Goal: Communication & Community: Answer question/provide support

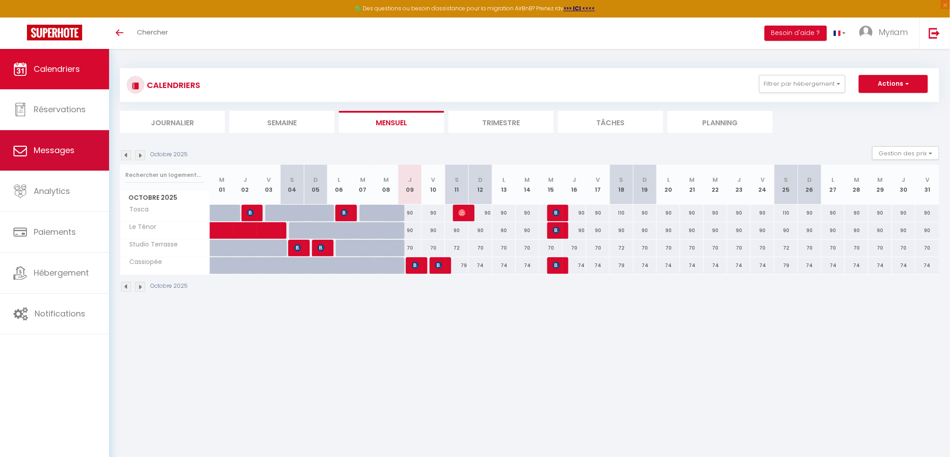
click at [70, 142] on link "Messages" at bounding box center [54, 150] width 109 height 40
select select "message"
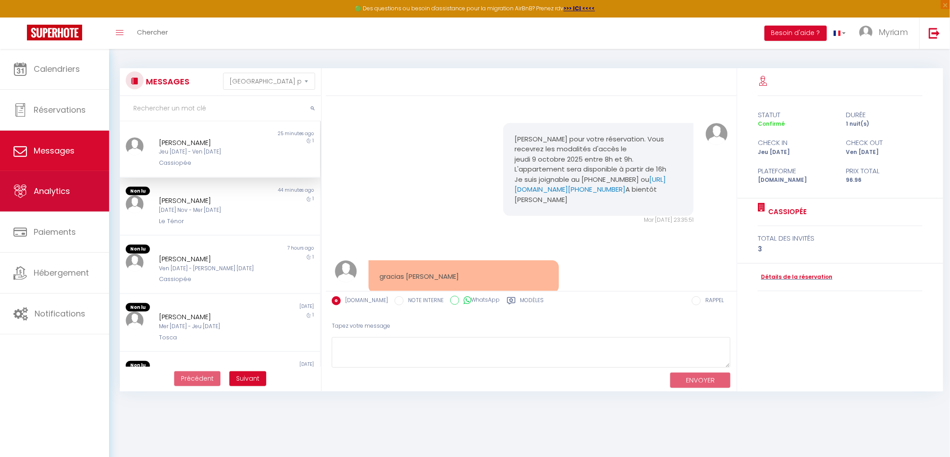
scroll to position [690, 0]
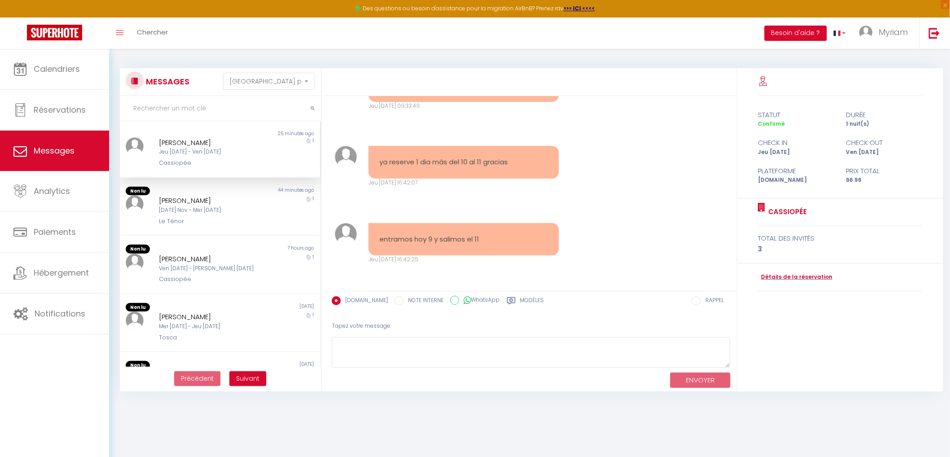
click at [192, 140] on div "[PERSON_NAME]" at bounding box center [211, 142] width 105 height 11
click at [460, 357] on textarea at bounding box center [531, 352] width 399 height 31
click at [431, 346] on textarea "Oui exactement" at bounding box center [531, 352] width 399 height 31
type textarea "Oui exactement :)"
click at [697, 382] on button "ENVOYER" at bounding box center [700, 381] width 60 height 16
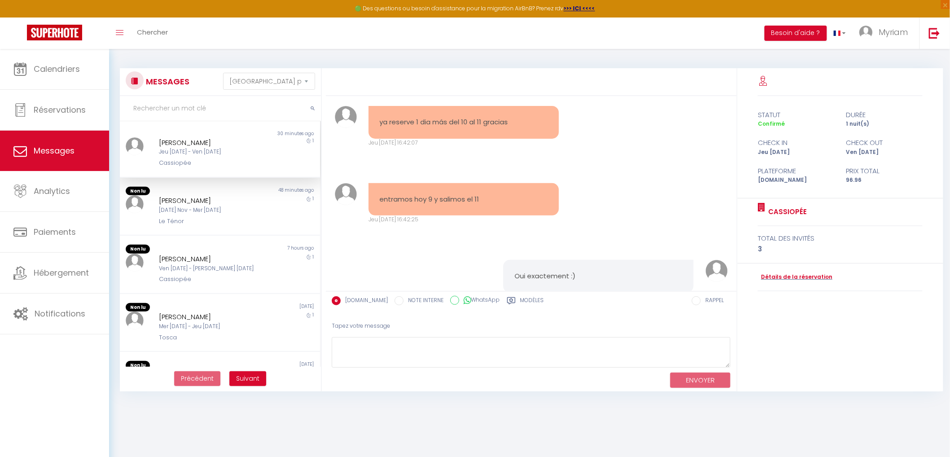
scroll to position [767, 0]
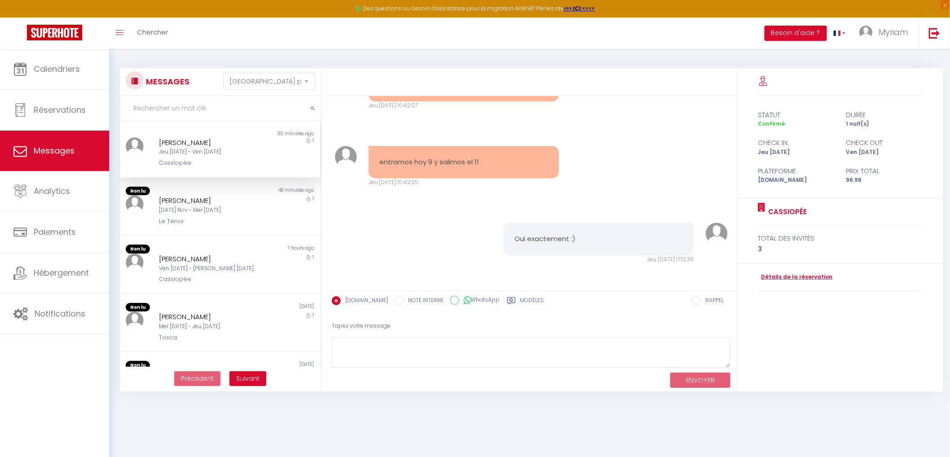
drag, startPoint x: 495, startPoint y: 162, endPoint x: 374, endPoint y: 168, distance: 120.9
click at [374, 168] on div "entramos hoy 9 y salimos el 11" at bounding box center [463, 162] width 190 height 33
copy pre "entramos hoy 9 y salimos el 11"
click at [429, 339] on textarea at bounding box center [531, 352] width 399 height 31
type textarea "Le 11 octobre à 11h au plus tard"
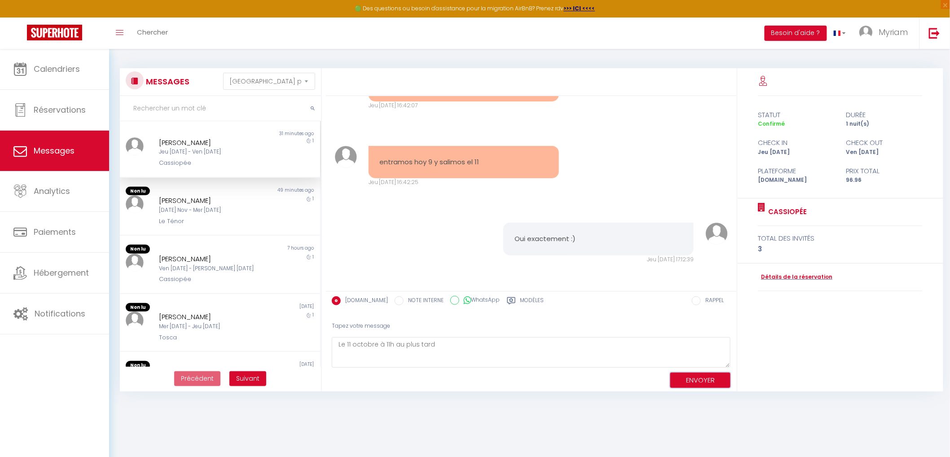
click at [687, 377] on button "ENVOYER" at bounding box center [700, 381] width 60 height 16
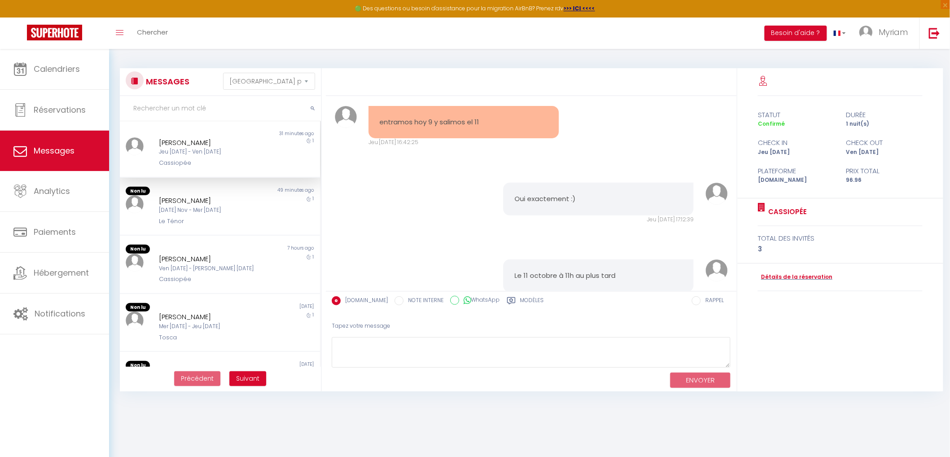
scroll to position [844, 0]
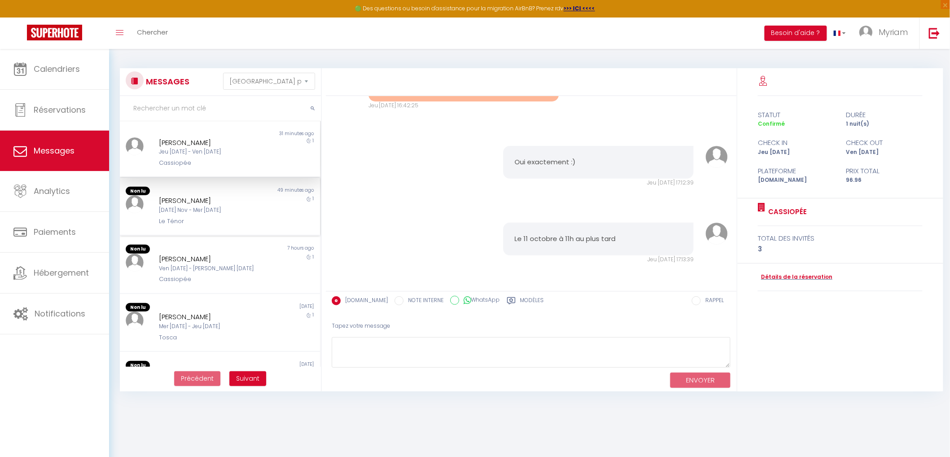
click at [184, 199] on div "[PERSON_NAME]" at bounding box center [211, 200] width 105 height 11
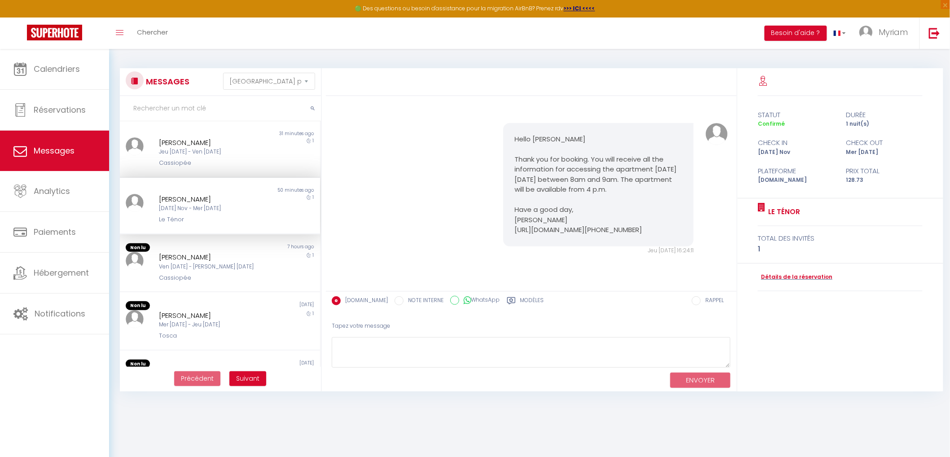
scroll to position [1, 0]
click at [200, 263] on div "Ven [DATE] - [PERSON_NAME] [DATE]" at bounding box center [211, 267] width 105 height 9
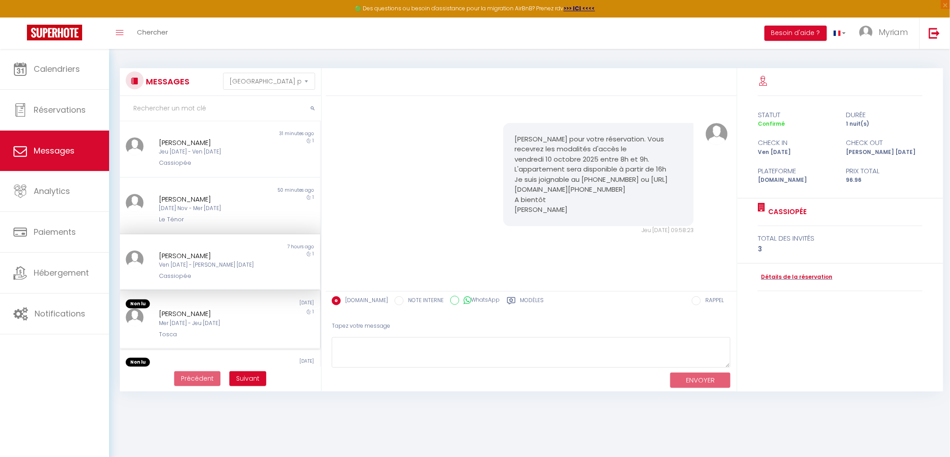
click at [203, 316] on div "[PERSON_NAME]" at bounding box center [211, 313] width 105 height 11
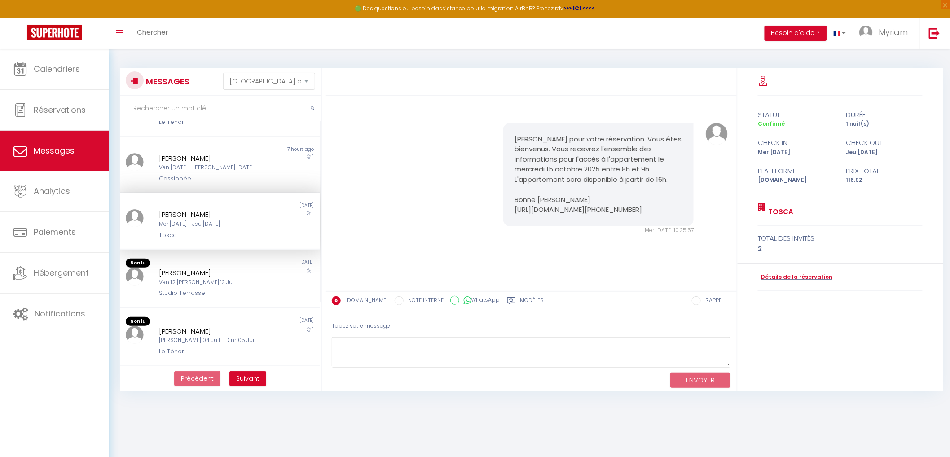
scroll to position [100, 0]
click at [201, 284] on div "[PERSON_NAME] Ven 12 [PERSON_NAME] 13 Jui Studio Terrasse" at bounding box center [211, 280] width 117 height 31
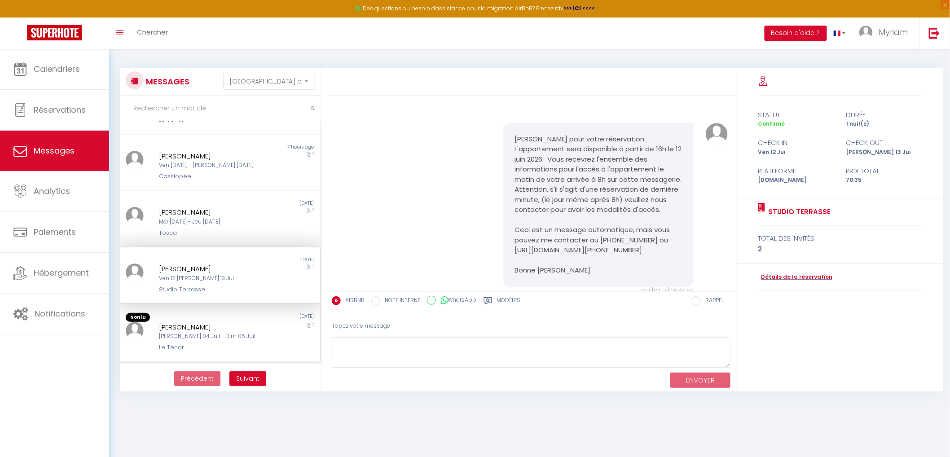
scroll to position [61, 0]
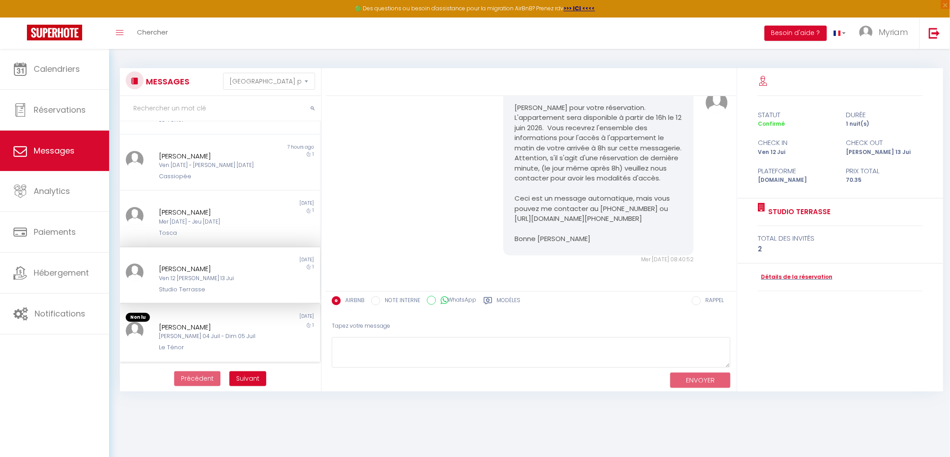
click at [200, 329] on div "[PERSON_NAME]" at bounding box center [211, 327] width 105 height 11
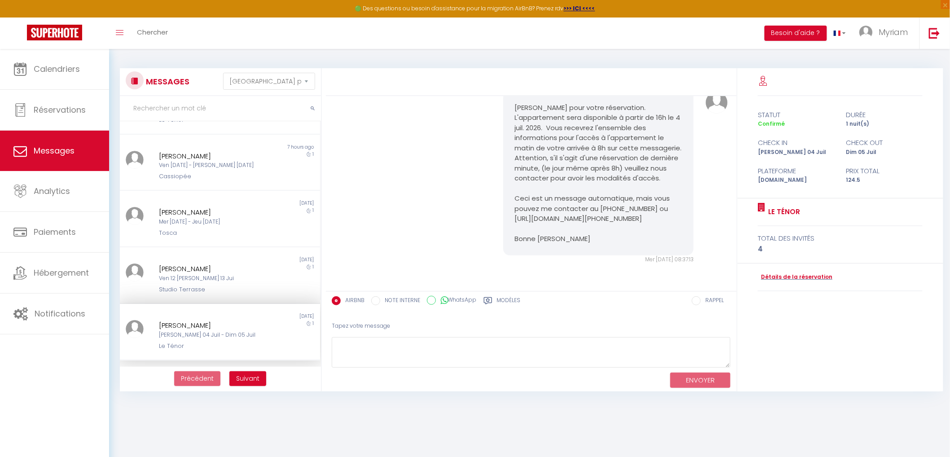
scroll to position [249, 0]
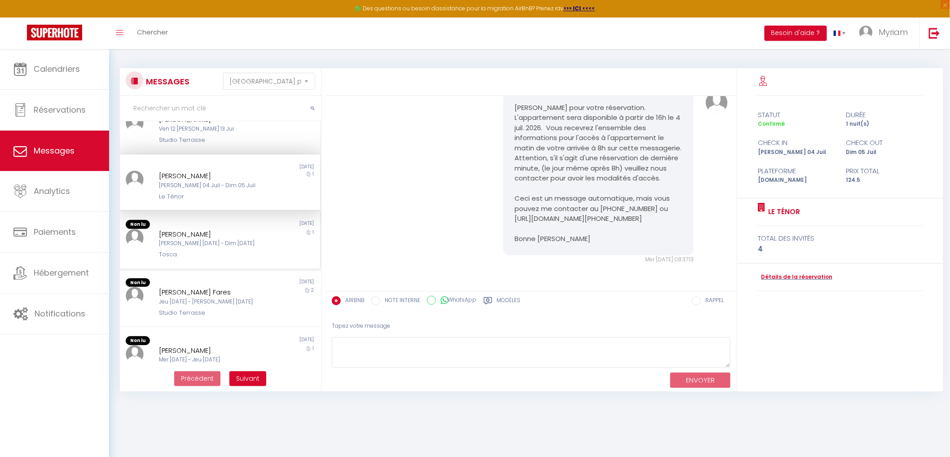
click at [182, 229] on div "[PERSON_NAME]" at bounding box center [211, 234] width 105 height 11
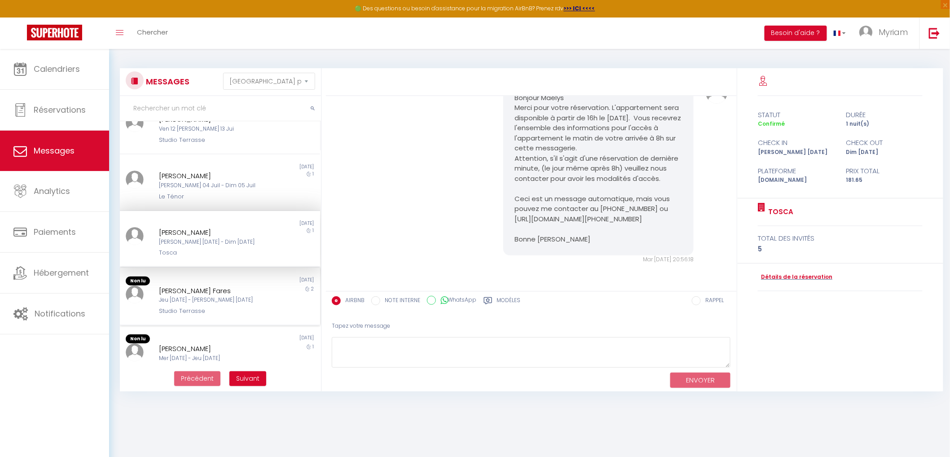
click at [198, 291] on div "[PERSON_NAME] Fares" at bounding box center [211, 290] width 105 height 11
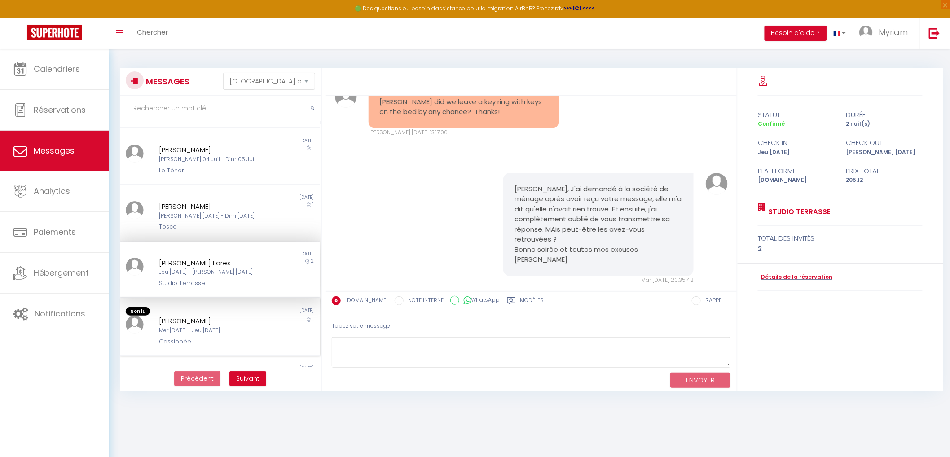
scroll to position [299, 0]
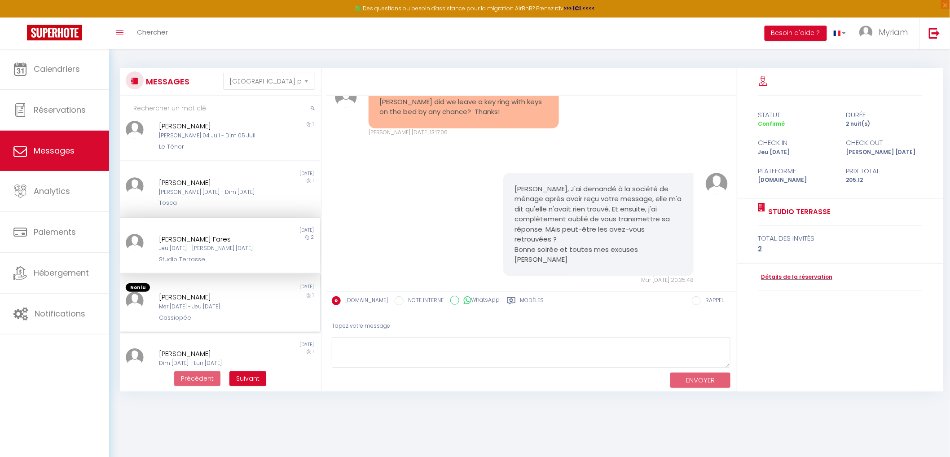
click at [191, 303] on div "Mer [DATE] - Jeu [DATE]" at bounding box center [211, 307] width 105 height 9
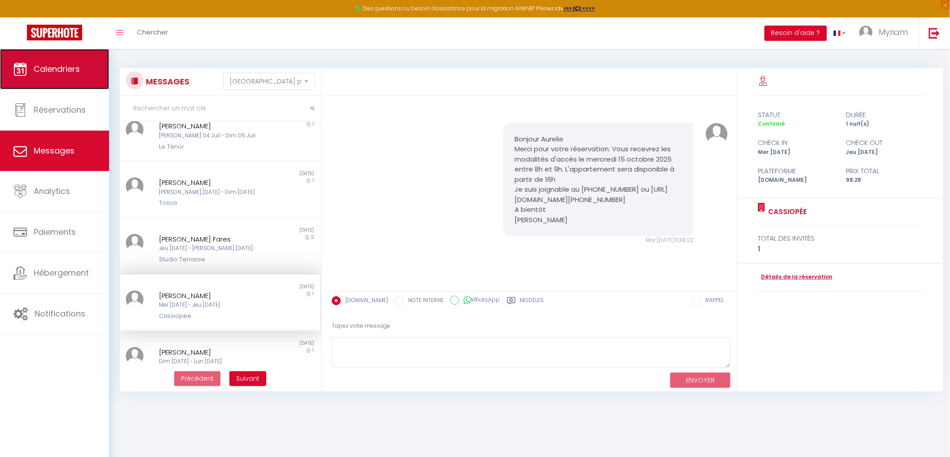
click at [49, 62] on link "Calendriers" at bounding box center [54, 69] width 109 height 40
